Goal: Information Seeking & Learning: Learn about a topic

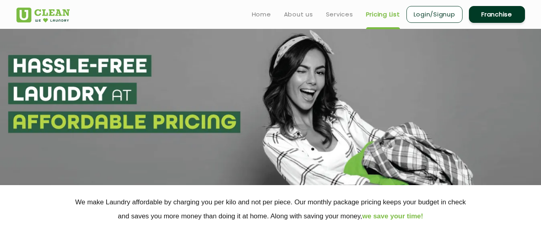
click at [383, 12] on link "Pricing List" at bounding box center [383, 15] width 34 height 10
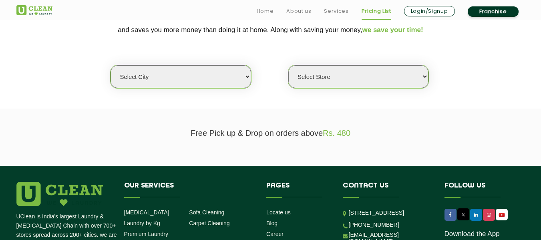
scroll to position [200, 0]
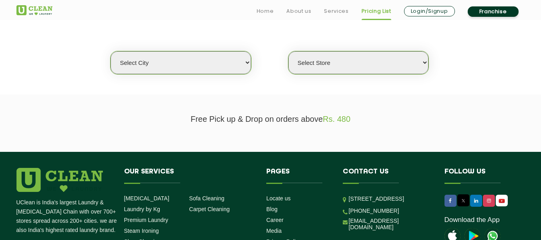
click at [200, 64] on select "Select city [GEOGRAPHIC_DATA] [GEOGRAPHIC_DATA] [GEOGRAPHIC_DATA] [GEOGRAPHIC_D…" at bounding box center [181, 62] width 140 height 23
select select "3"
click at [111, 51] on select "Select city [GEOGRAPHIC_DATA] [GEOGRAPHIC_DATA] [GEOGRAPHIC_DATA] [GEOGRAPHIC_D…" at bounding box center [181, 62] width 140 height 23
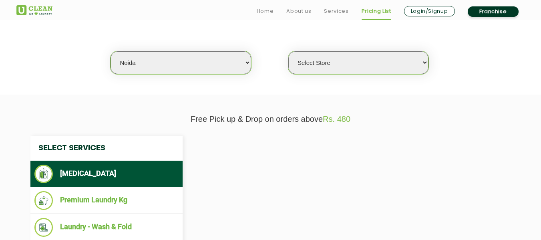
select select "0"
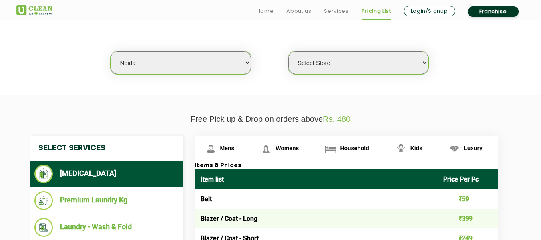
click at [147, 62] on select "Select city [GEOGRAPHIC_DATA] [GEOGRAPHIC_DATA] [GEOGRAPHIC_DATA] [GEOGRAPHIC_D…" at bounding box center [181, 62] width 140 height 23
select select "116"
click at [147, 62] on select "Select city [GEOGRAPHIC_DATA] [GEOGRAPHIC_DATA] [GEOGRAPHIC_DATA] [GEOGRAPHIC_D…" at bounding box center [181, 62] width 140 height 23
select select "0"
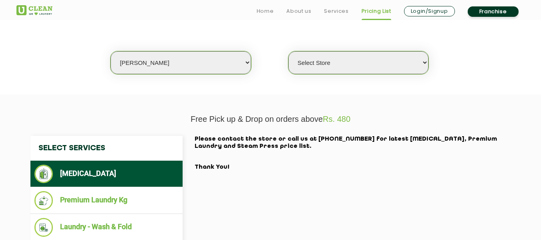
click at [223, 62] on select "Select city [GEOGRAPHIC_DATA] [GEOGRAPHIC_DATA] [GEOGRAPHIC_DATA] [GEOGRAPHIC_D…" at bounding box center [181, 62] width 140 height 23
select select "18"
click at [111, 51] on select "Select city [GEOGRAPHIC_DATA] [GEOGRAPHIC_DATA] [GEOGRAPHIC_DATA] [GEOGRAPHIC_D…" at bounding box center [181, 62] width 140 height 23
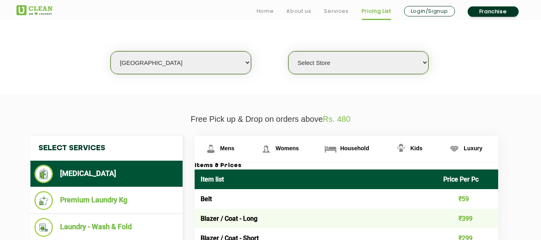
click at [326, 63] on select "Select Store [GEOGRAPHIC_DATA] [GEOGRAPHIC_DATA] [PERSON_NAME][GEOGRAPHIC_DATA]…" at bounding box center [358, 62] width 140 height 23
select select "213"
click at [288, 51] on select "Select Store [GEOGRAPHIC_DATA] [GEOGRAPHIC_DATA] [PERSON_NAME][GEOGRAPHIC_DATA]…" at bounding box center [358, 62] width 140 height 23
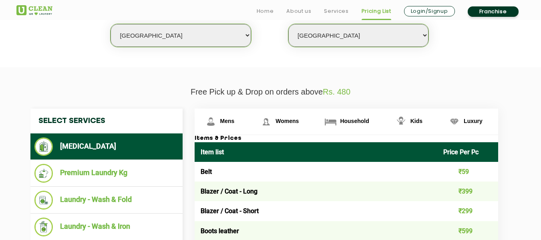
scroll to position [280, 0]
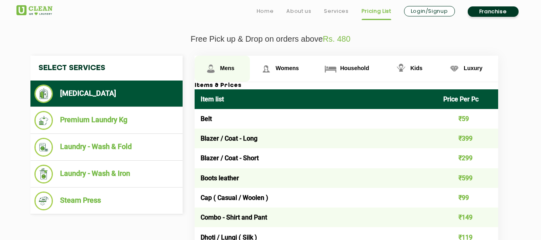
click at [227, 68] on span "Mens" at bounding box center [227, 68] width 14 height 6
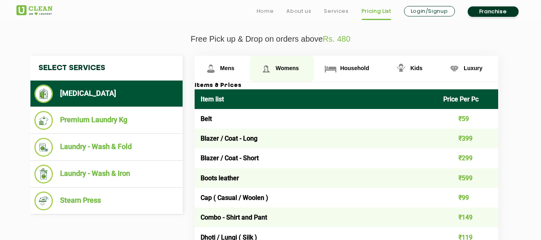
click at [291, 65] on span "Womens" at bounding box center [286, 68] width 23 height 6
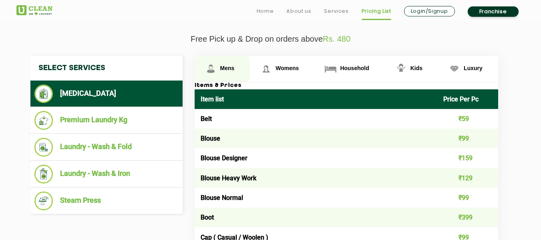
click at [227, 65] on span "Mens" at bounding box center [227, 68] width 14 height 6
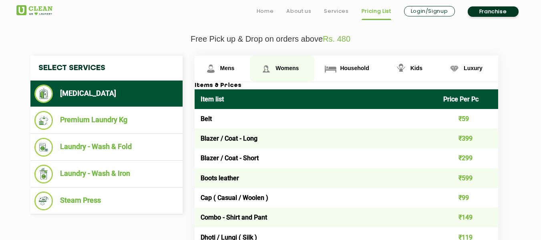
click at [285, 69] on span "Womens" at bounding box center [286, 68] width 23 height 6
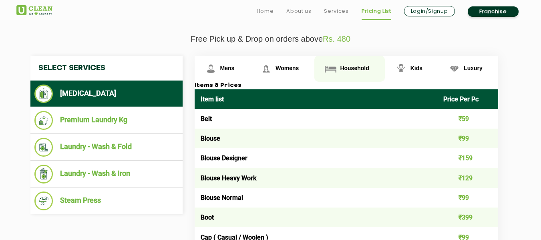
click at [349, 64] on link "Household" at bounding box center [349, 69] width 70 height 26
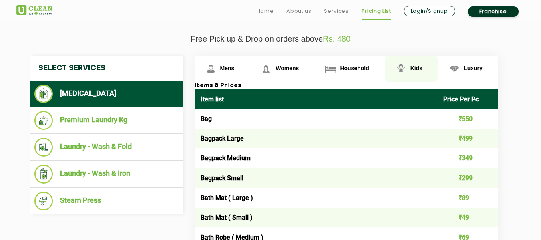
click at [417, 69] on span "Kids" at bounding box center [416, 68] width 12 height 6
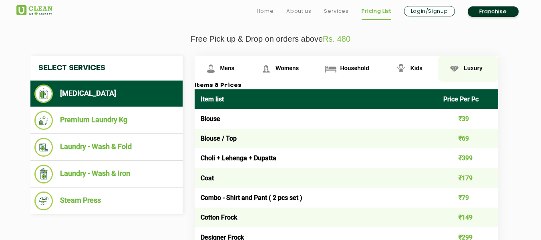
click at [478, 66] on span "Luxury" at bounding box center [473, 68] width 19 height 6
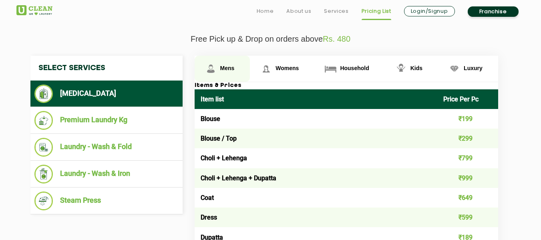
click at [225, 66] on span "Mens" at bounding box center [227, 68] width 14 height 6
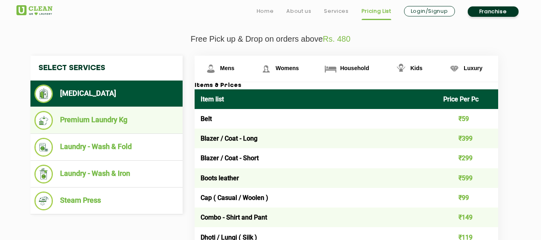
click at [91, 118] on li "Premium Laundry Kg" at bounding box center [106, 120] width 144 height 19
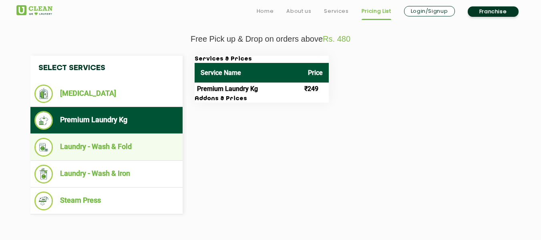
click at [83, 148] on li "Laundry - Wash & Fold" at bounding box center [106, 147] width 144 height 19
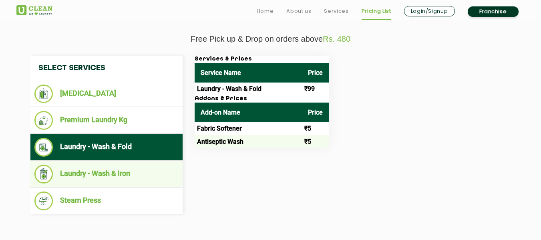
click at [93, 172] on li "Laundry - Wash & Iron" at bounding box center [106, 174] width 144 height 19
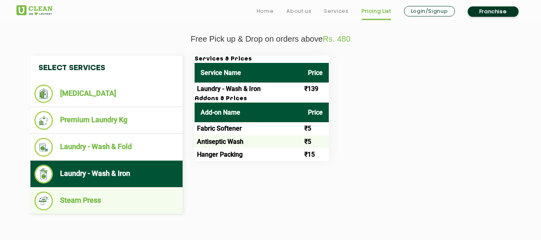
click at [72, 202] on li "Steam Press" at bounding box center [106, 200] width 144 height 19
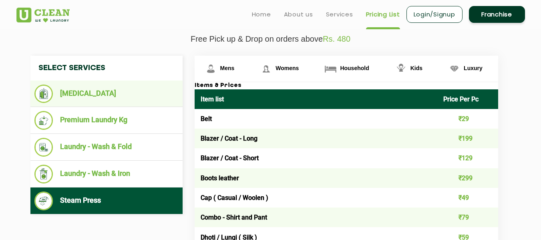
click at [91, 95] on li "[MEDICAL_DATA]" at bounding box center [106, 93] width 144 height 18
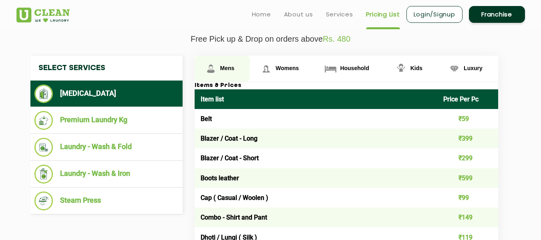
click at [224, 68] on span "Mens" at bounding box center [227, 68] width 14 height 6
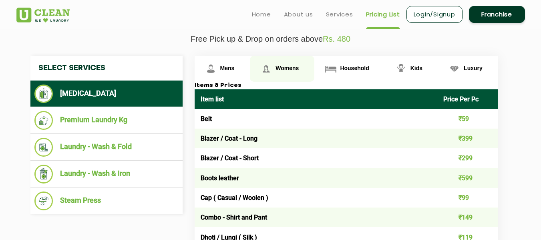
click at [284, 69] on span "Womens" at bounding box center [286, 68] width 23 height 6
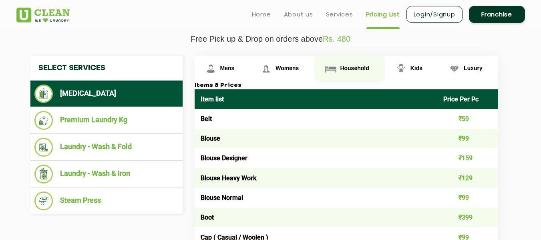
click at [342, 69] on span "Household" at bounding box center [354, 68] width 29 height 6
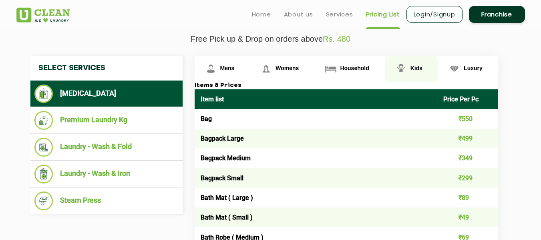
click at [414, 67] on span "Kids" at bounding box center [416, 68] width 12 height 6
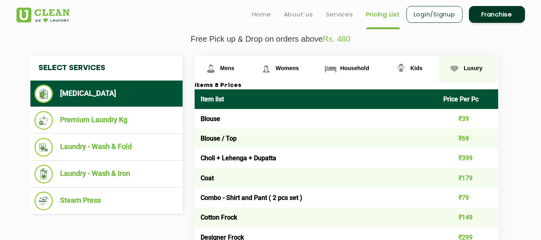
click at [471, 68] on span "Luxury" at bounding box center [473, 68] width 19 height 6
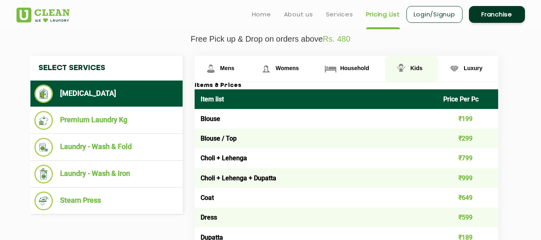
click at [416, 69] on span "Kids" at bounding box center [416, 68] width 12 height 6
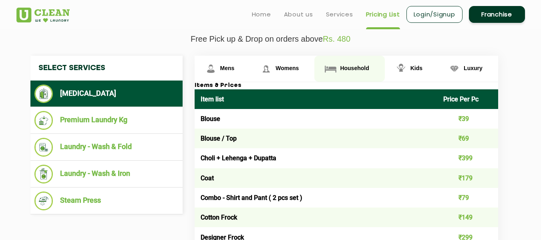
click at [352, 68] on span "Household" at bounding box center [354, 68] width 29 height 6
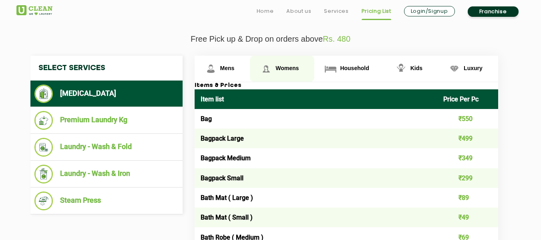
click at [294, 65] on span "Womens" at bounding box center [286, 68] width 23 height 6
